Goal: Task Accomplishment & Management: Use online tool/utility

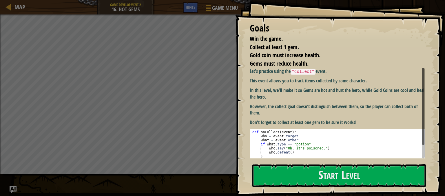
type textarea "}"
click at [294, 158] on div "def onCollect ( event ) : who = event . target what = event . other if what . t…" at bounding box center [339, 152] width 176 height 45
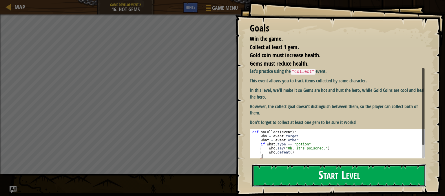
click at [288, 170] on button "Start Level" at bounding box center [338, 175] width 173 height 23
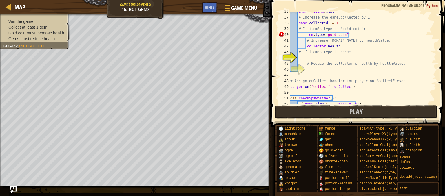
scroll to position [206, 0]
click at [15, 11] on div "Map" at bounding box center [19, 7] width 14 height 14
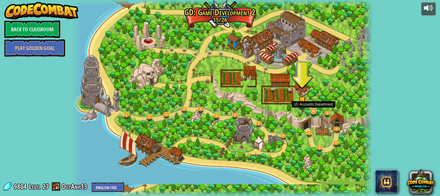
click at [319, 115] on div "26. Game Dev 2 Final Project (Locked) Create your own game! Add a hero, add som…" at bounding box center [222, 98] width 300 height 196
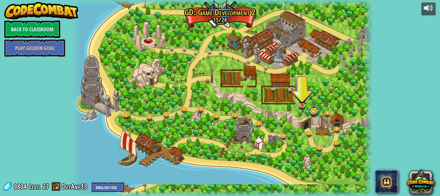
click at [318, 115] on link at bounding box center [315, 112] width 12 height 12
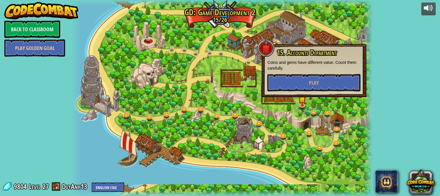
click at [305, 94] on div "15. Accounts Department Coins and gems have different value. Count them careful…" at bounding box center [314, 70] width 105 height 53
click at [306, 88] on button "Play" at bounding box center [314, 82] width 93 height 17
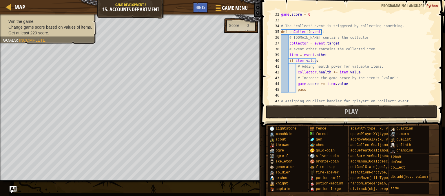
scroll to position [180, 0]
